Goal: Information Seeking & Learning: Learn about a topic

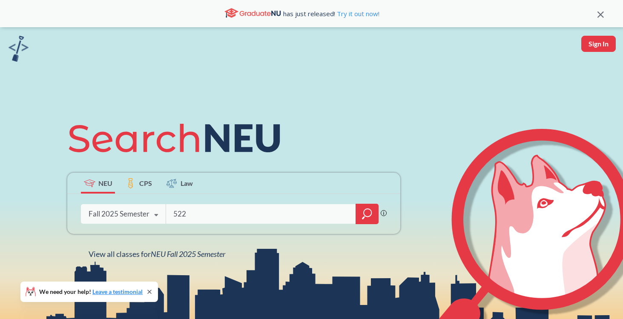
type input "5220"
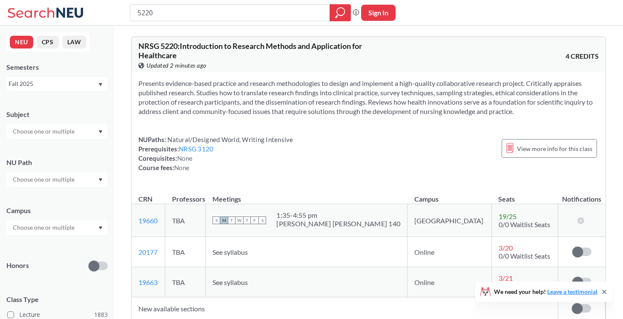
click at [54, 87] on div "Fall 2025" at bounding box center [53, 83] width 89 height 9
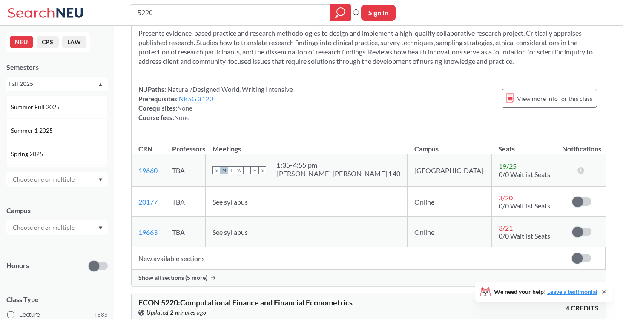
scroll to position [66, 0]
click at [46, 135] on div "Spring 2025" at bounding box center [56, 129] width 101 height 23
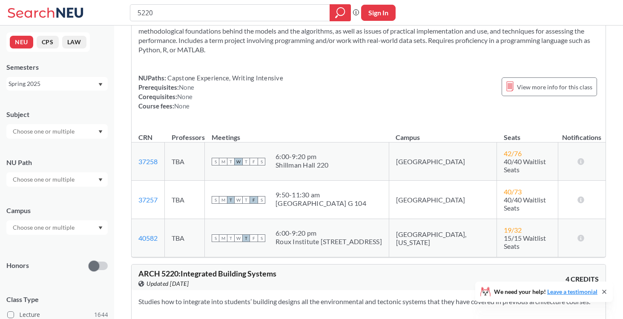
scroll to position [85, 0]
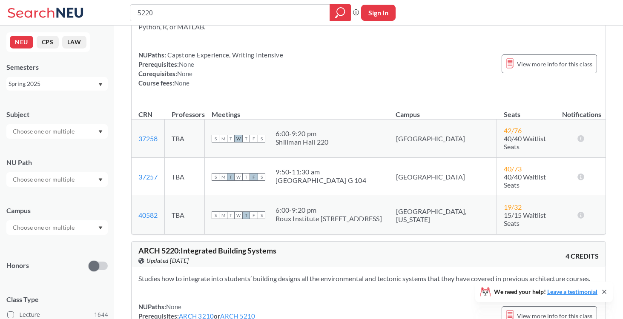
click at [41, 172] on div at bounding box center [56, 179] width 101 height 14
click at [62, 156] on div "NU Path" at bounding box center [56, 167] width 101 height 37
click at [57, 229] on input "text" at bounding box center [45, 228] width 72 height 10
click at [66, 135] on input "text" at bounding box center [45, 131] width 72 height 10
type input "ex"
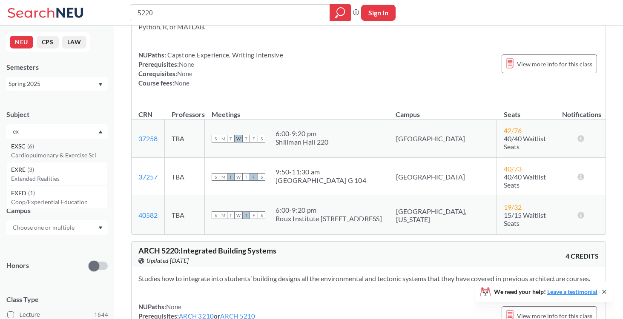
click at [54, 155] on p "Cardiopulmonary & Exercise Sci" at bounding box center [59, 155] width 96 height 9
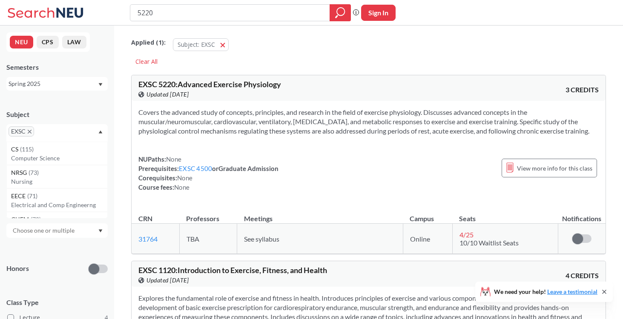
click at [59, 84] on div "Spring 2025" at bounding box center [53, 83] width 89 height 9
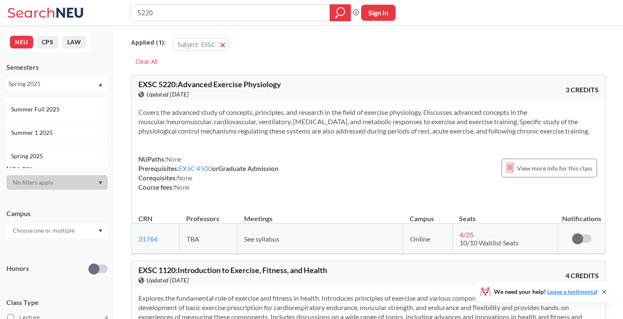
scroll to position [64, 0]
click at [45, 154] on div "Fall 2024" at bounding box center [59, 155] width 96 height 9
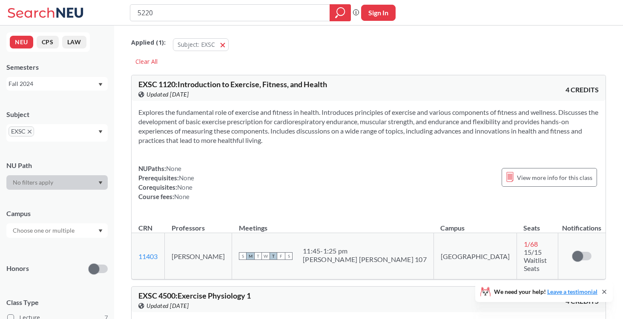
click at [73, 73] on div "Semesters Fall 2024" at bounding box center [56, 77] width 101 height 28
click at [71, 83] on div "Fall 2024" at bounding box center [53, 83] width 89 height 9
click at [43, 156] on div "Spring 2025" at bounding box center [56, 162] width 101 height 23
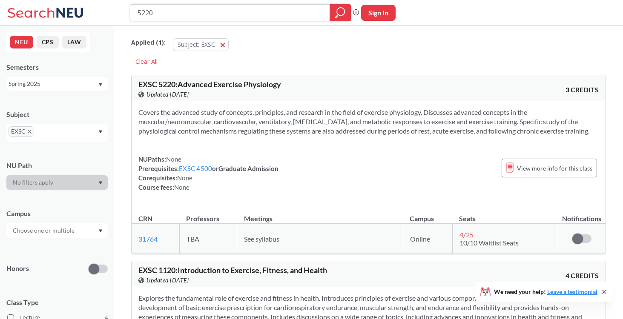
click at [172, 10] on input "5220" at bounding box center [230, 13] width 187 height 14
type input "5200"
click at [80, 77] on div "Spring 2025" at bounding box center [56, 84] width 101 height 14
click at [34, 100] on span "Fall 2025" at bounding box center [24, 102] width 26 height 9
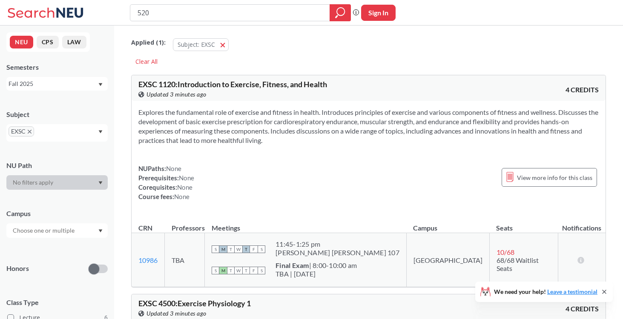
type input "5200"
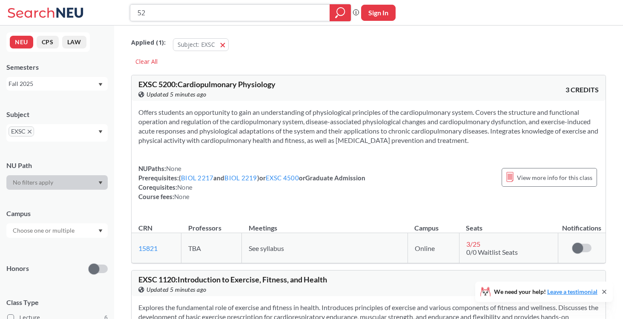
type input "5"
type input "4501"
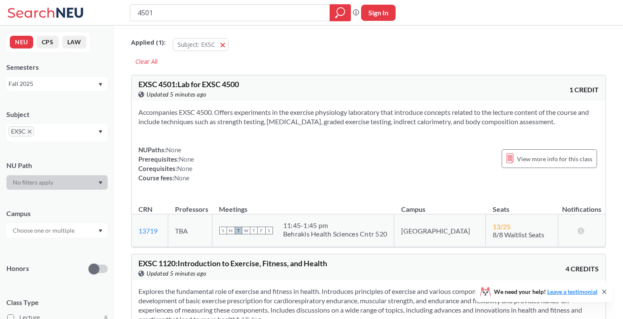
click at [58, 92] on div "NEU CPS LAW Semesters Fall 2025 Subject EXSC NU Path Campus Honors Class Type L…" at bounding box center [57, 173] width 114 height 294
click at [48, 84] on div "Fall 2025" at bounding box center [53, 83] width 89 height 9
click at [41, 155] on span "Spring 2025" at bounding box center [28, 159] width 34 height 9
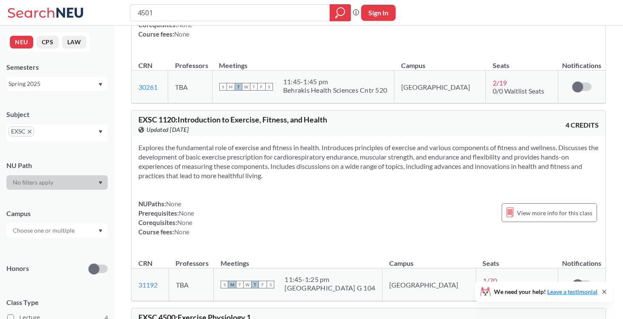
scroll to position [145, 0]
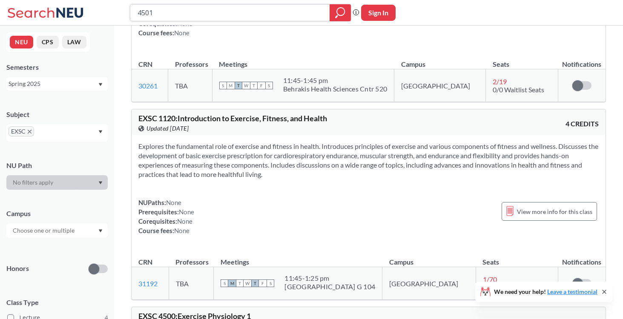
click at [255, 10] on input "4501" at bounding box center [230, 13] width 187 height 14
type input "5200"
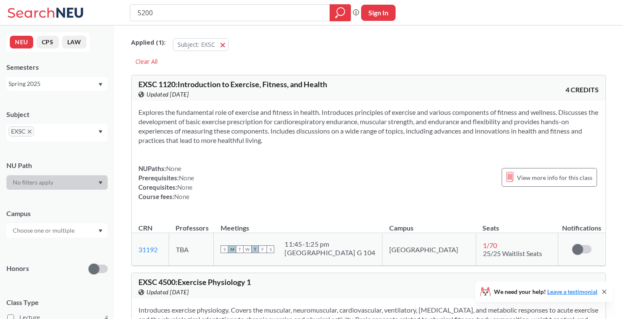
click at [59, 83] on div "Spring 2025" at bounding box center [53, 83] width 89 height 9
click at [52, 157] on div "Fall 2024" at bounding box center [59, 156] width 96 height 9
